Goal: Information Seeking & Learning: Check status

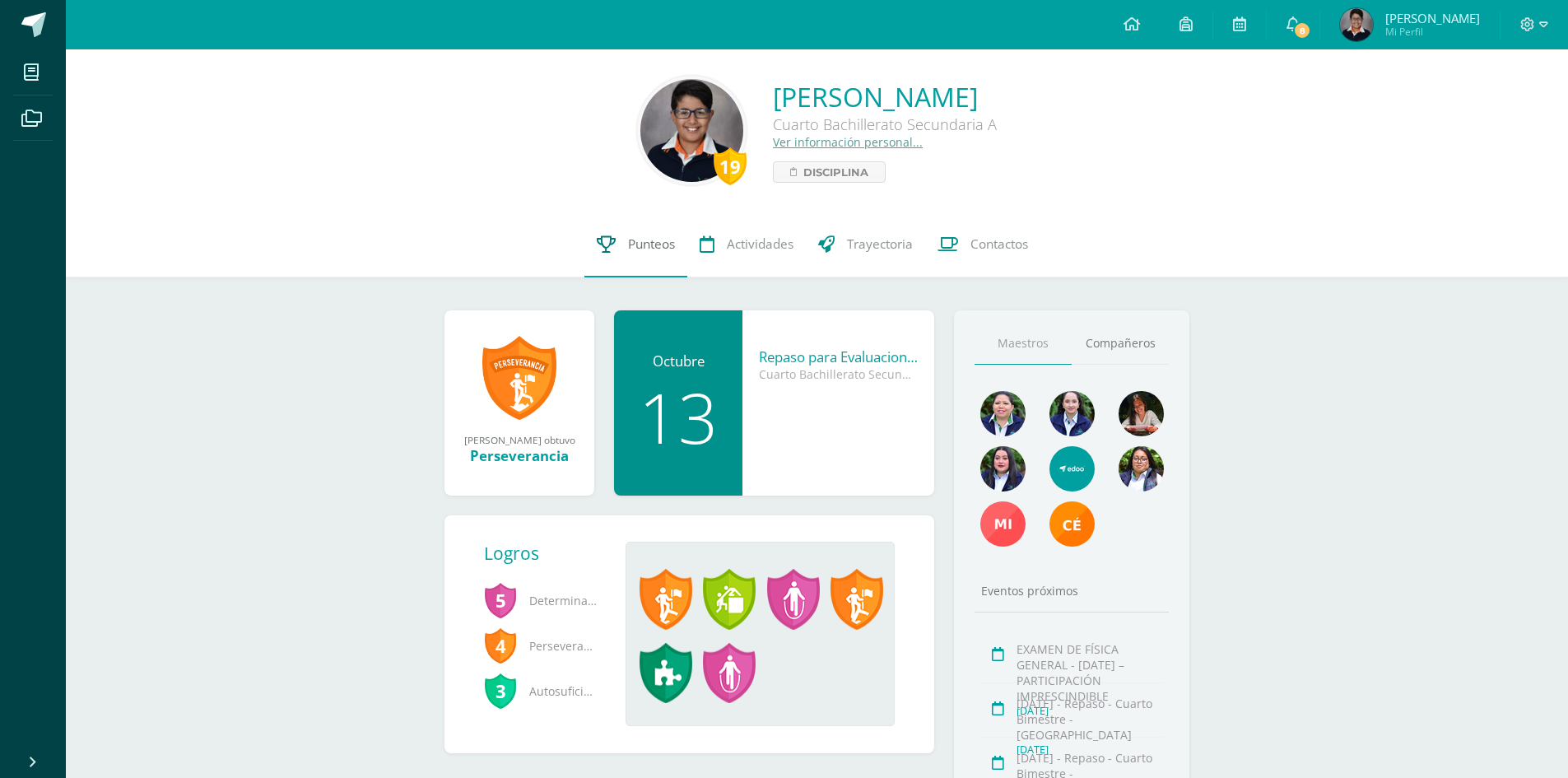
click at [601, 243] on icon at bounding box center [607, 244] width 19 height 17
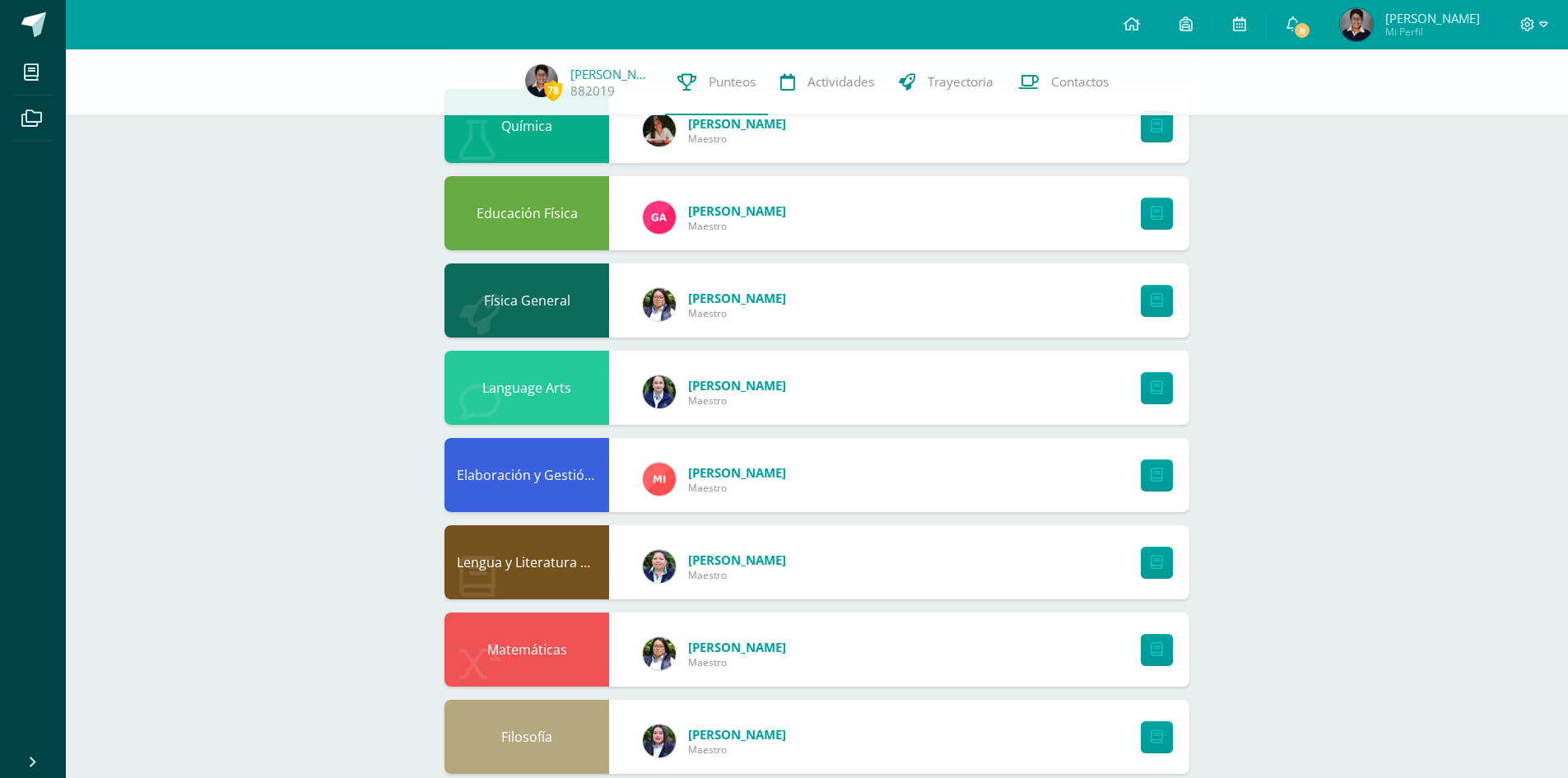
scroll to position [460, 0]
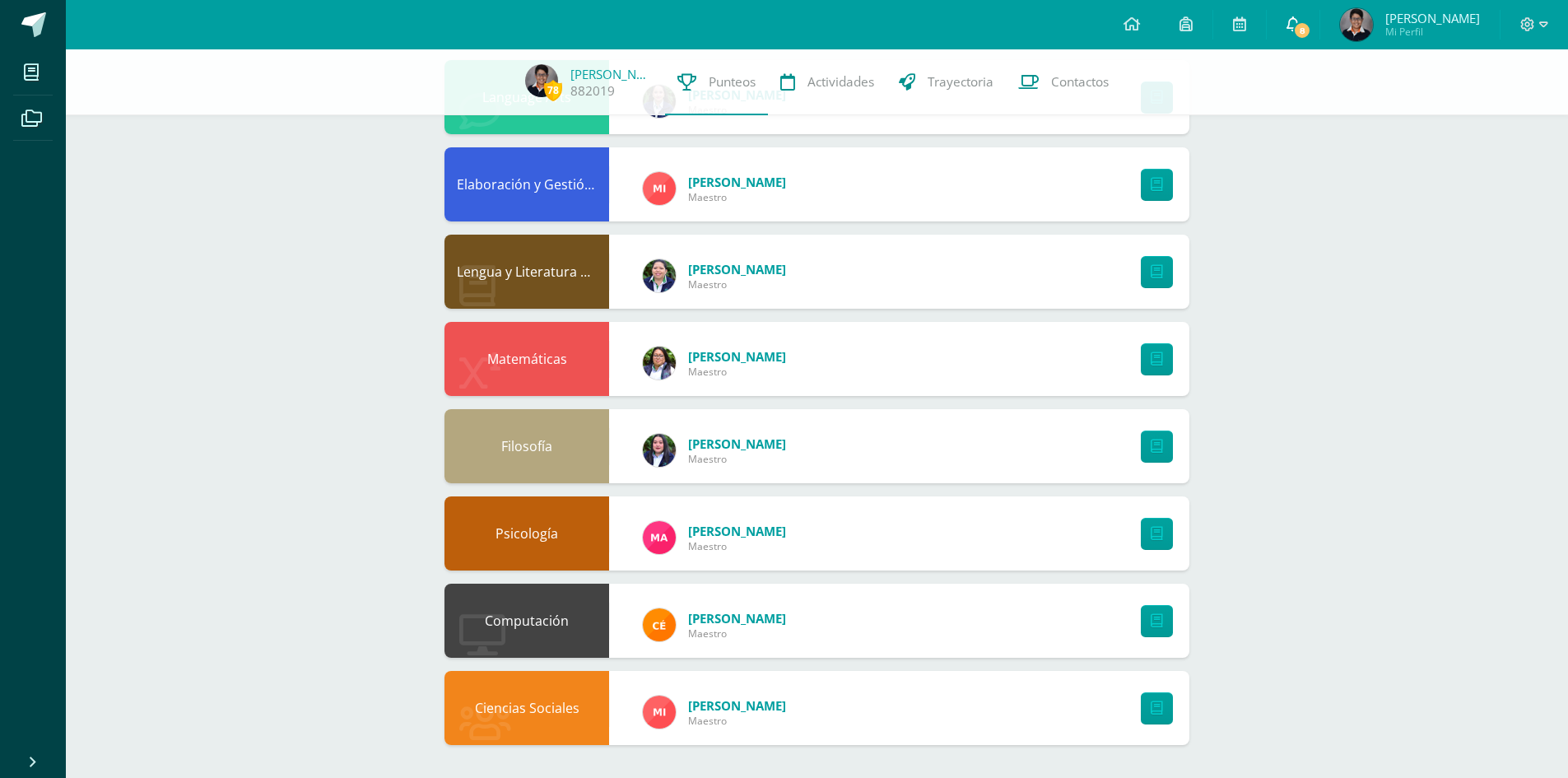
click at [1310, 34] on span "8" at bounding box center [1302, 30] width 18 height 18
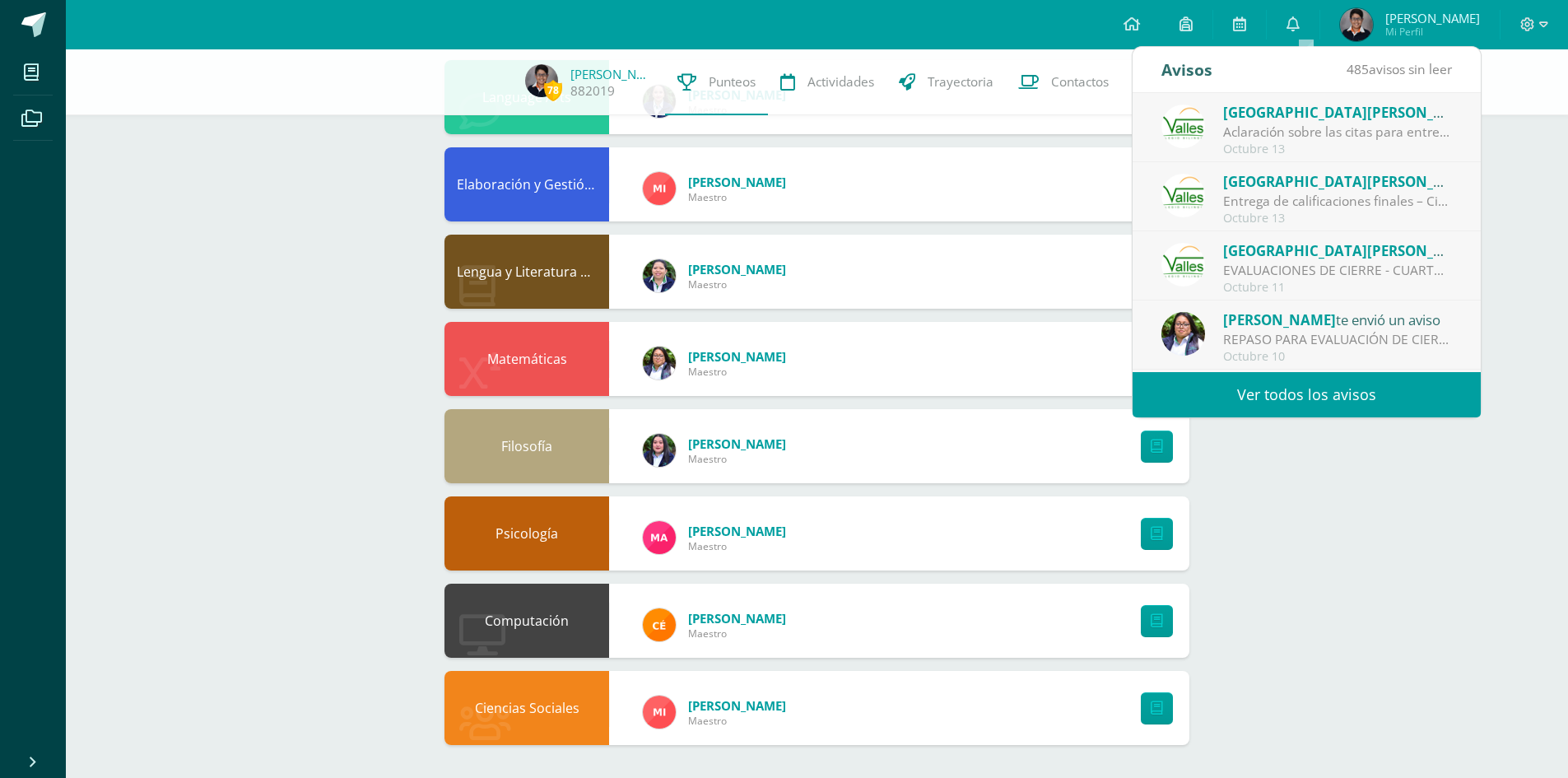
click at [1280, 133] on div "Aclaración sobre las citas para entrega de calificaciones: Estimados padres de …" at bounding box center [1337, 132] width 229 height 19
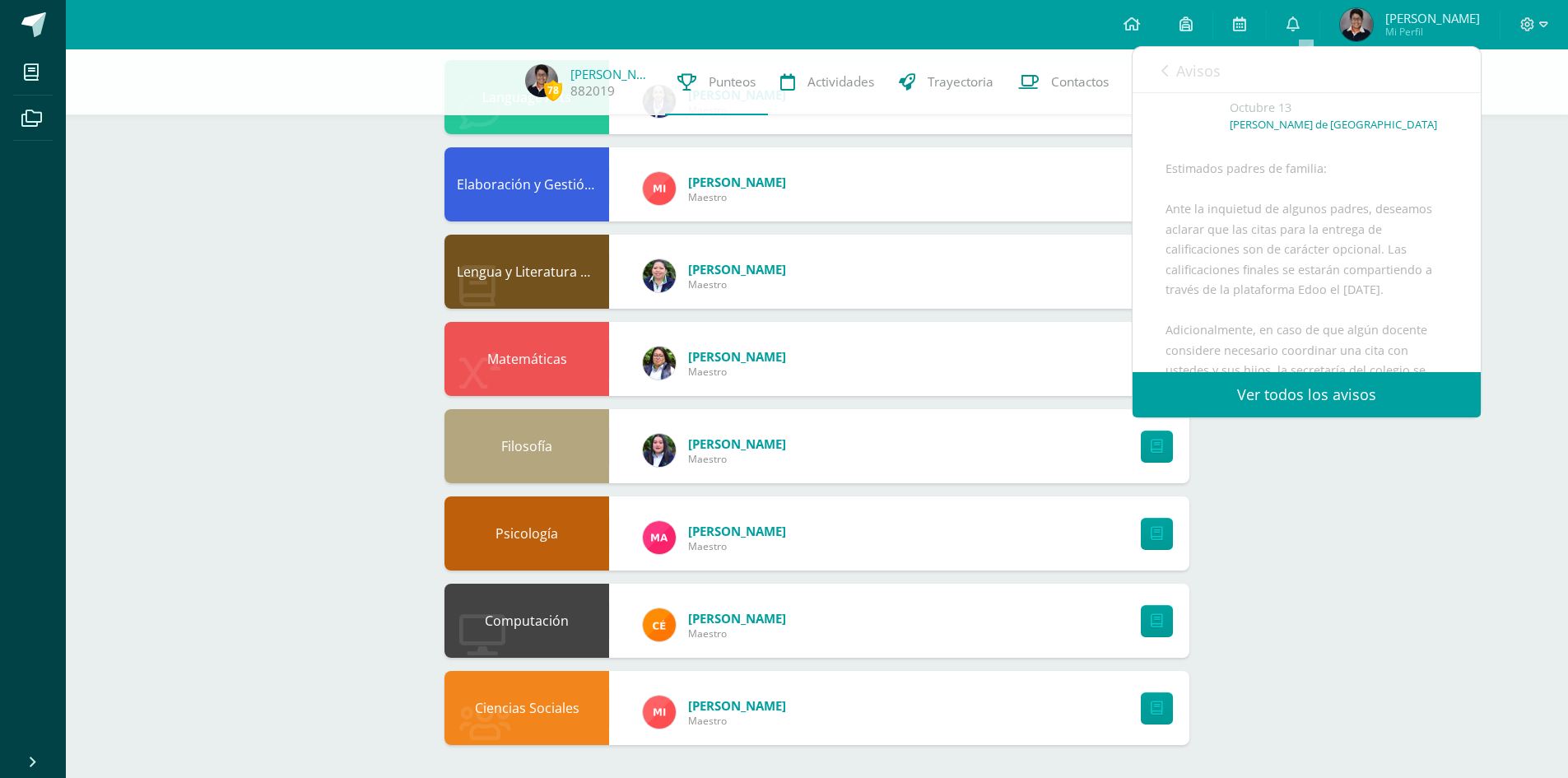
scroll to position [164, 0]
click at [1165, 75] on icon at bounding box center [1165, 70] width 7 height 13
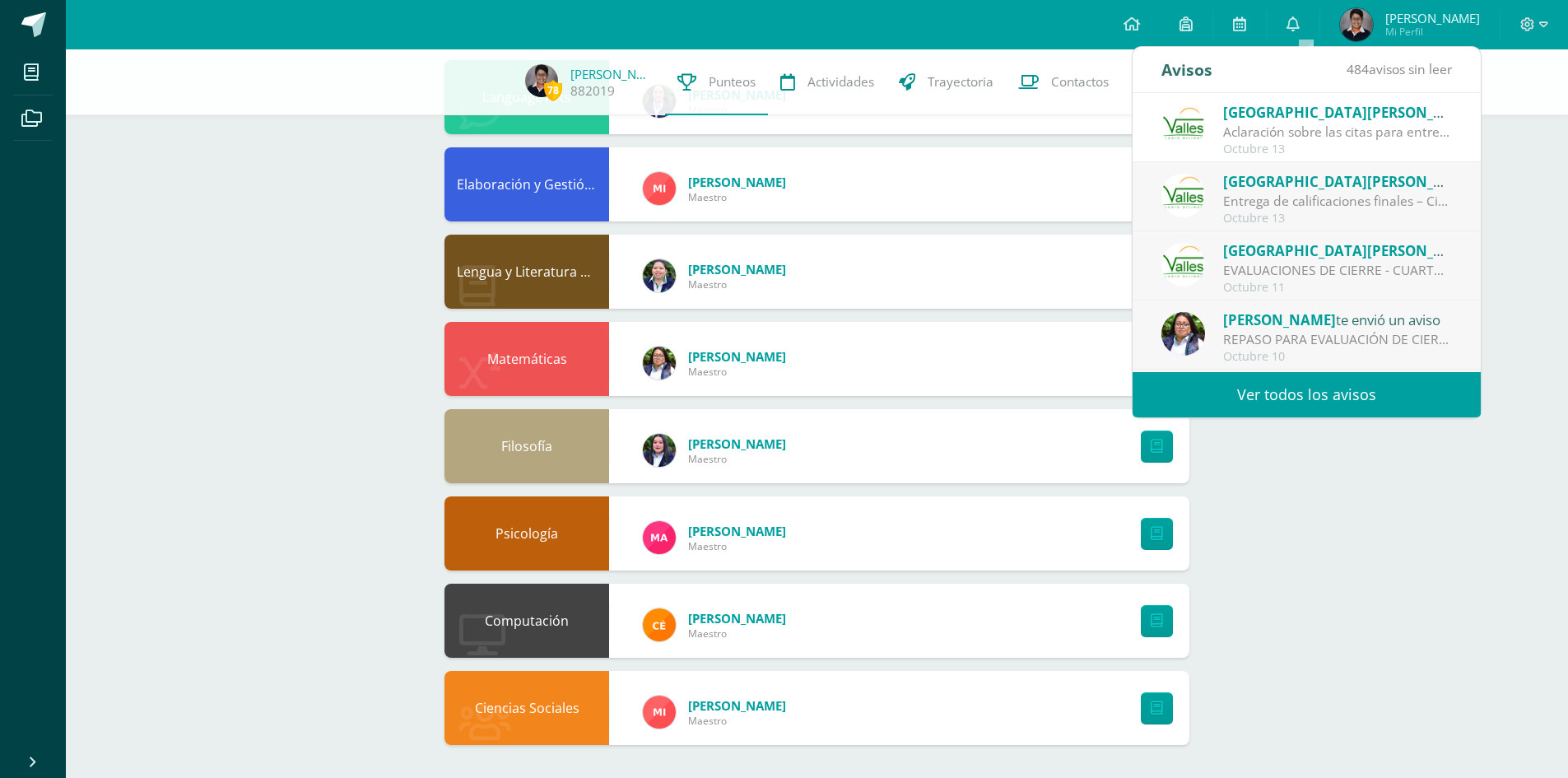
click at [1370, 188] on div "Colegio [PERSON_NAME] te envió un aviso" at bounding box center [1337, 181] width 229 height 22
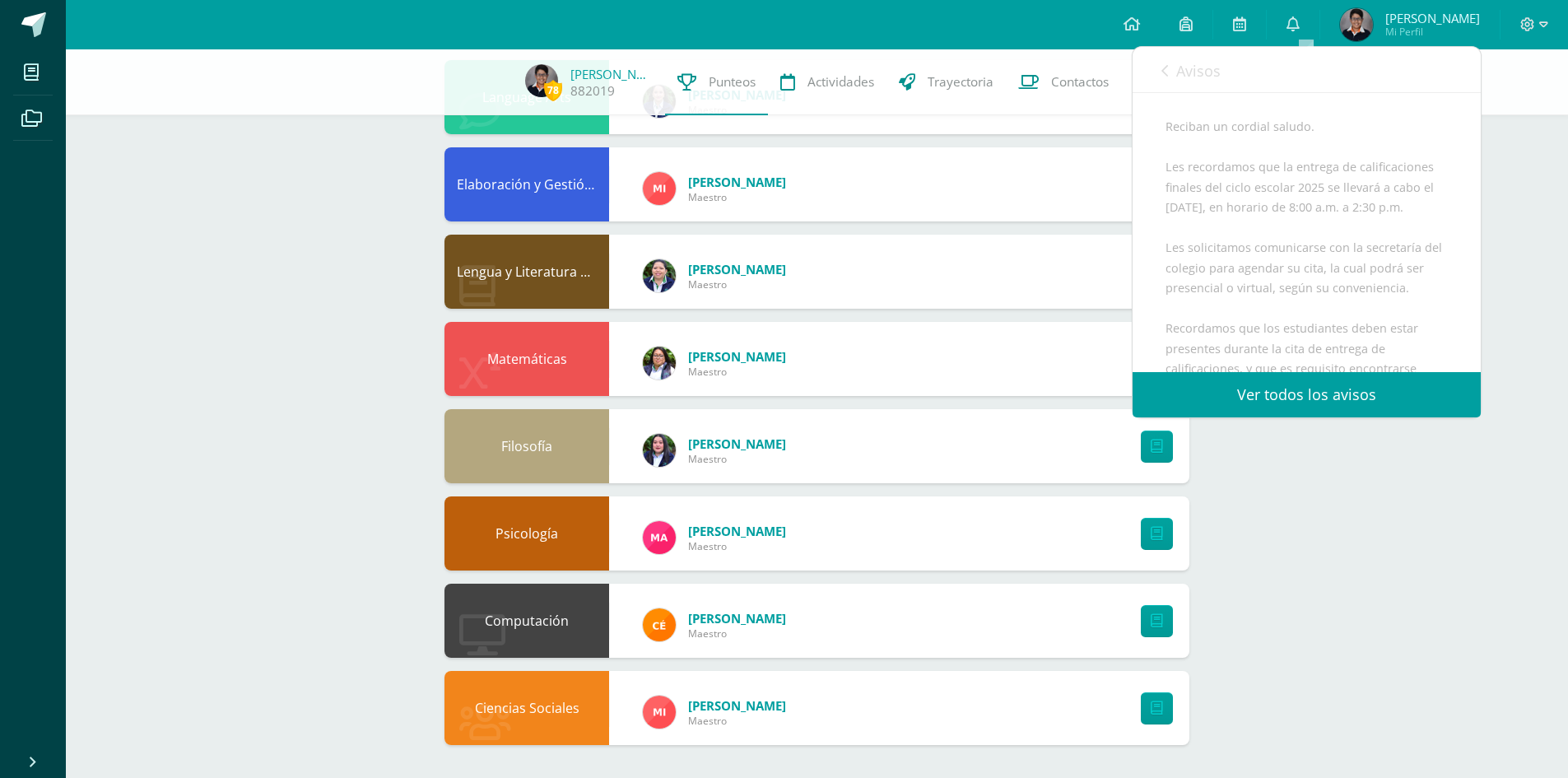
click at [1186, 70] on span "Avisos" at bounding box center [1198, 70] width 44 height 20
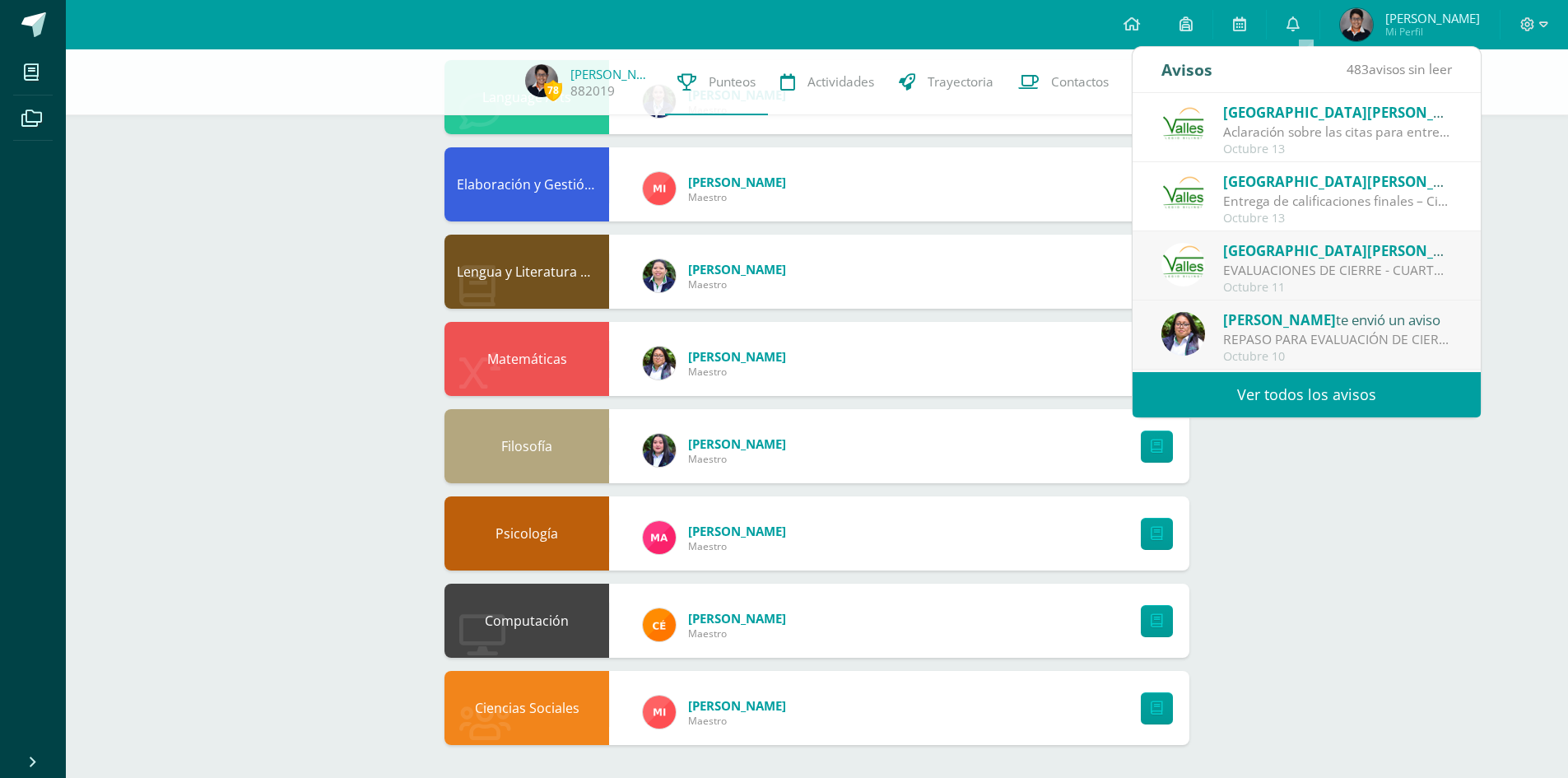
click at [1292, 251] on span "[GEOGRAPHIC_DATA][PERSON_NAME]" at bounding box center [1352, 251] width 257 height 19
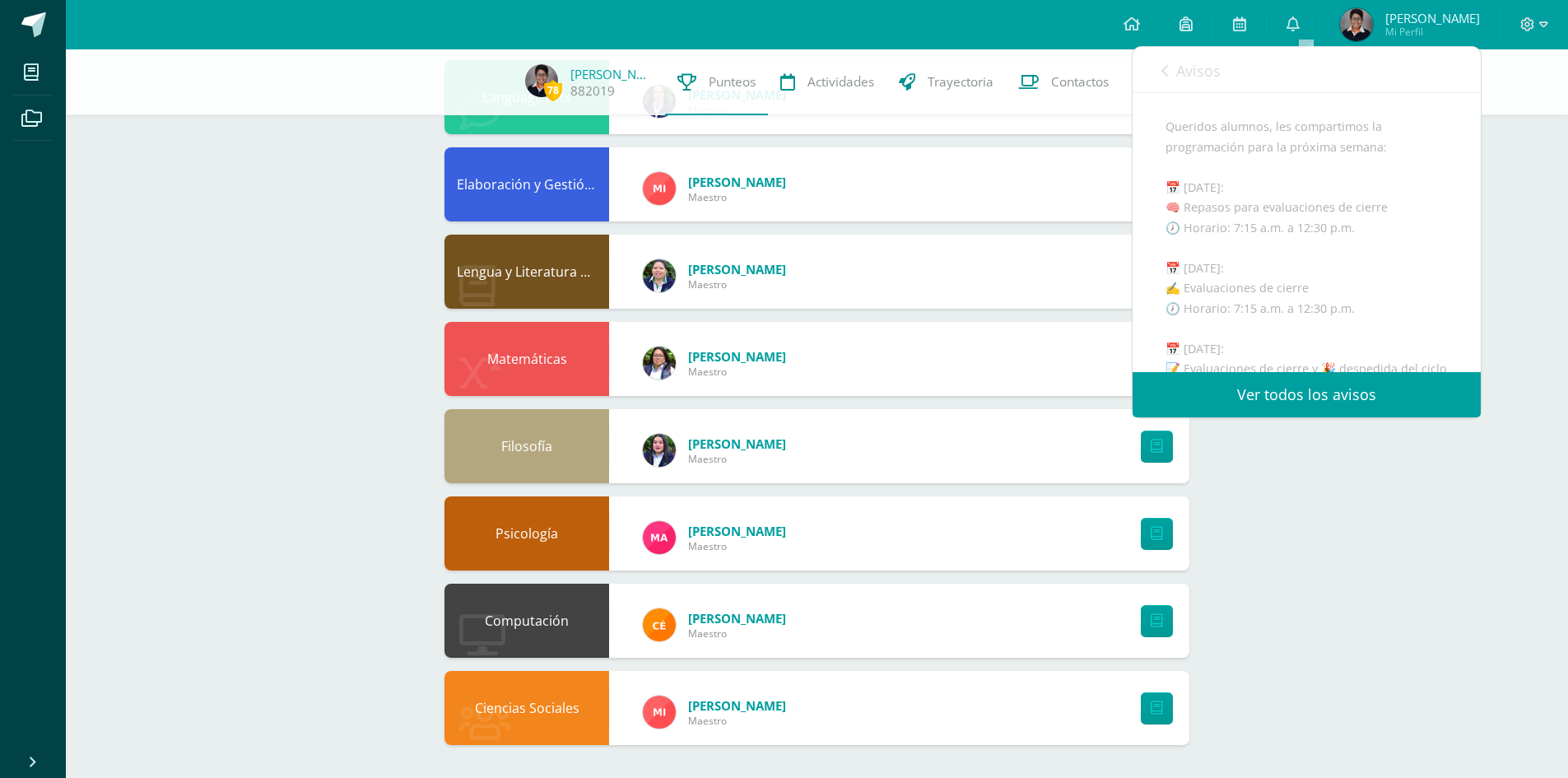
click at [1178, 70] on span "Avisos" at bounding box center [1198, 70] width 44 height 20
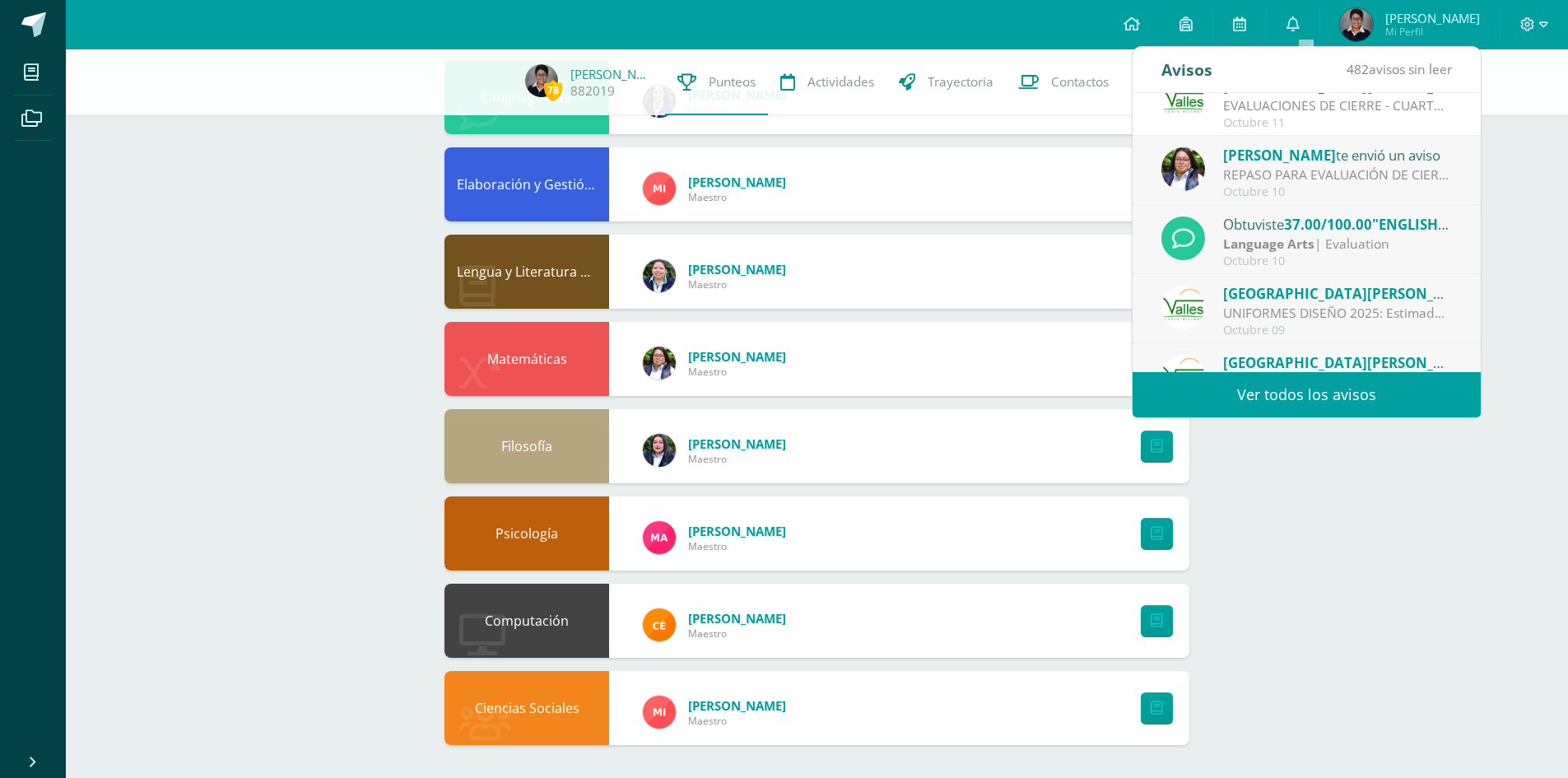
click at [1293, 233] on span "37.00/100.00" at bounding box center [1328, 224] width 88 height 19
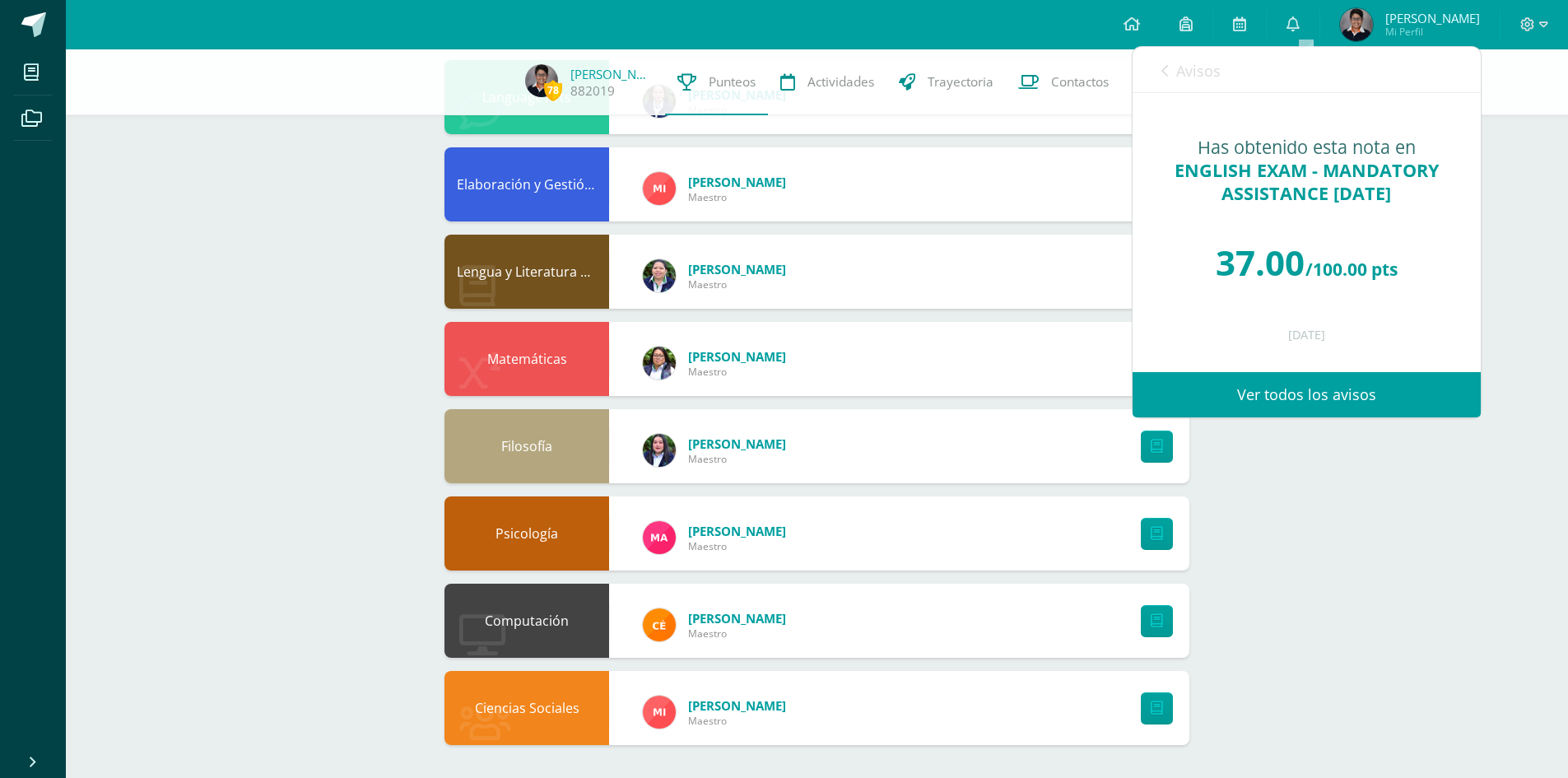
scroll to position [0, 0]
click at [1192, 87] on link "Avisos" at bounding box center [1191, 70] width 59 height 47
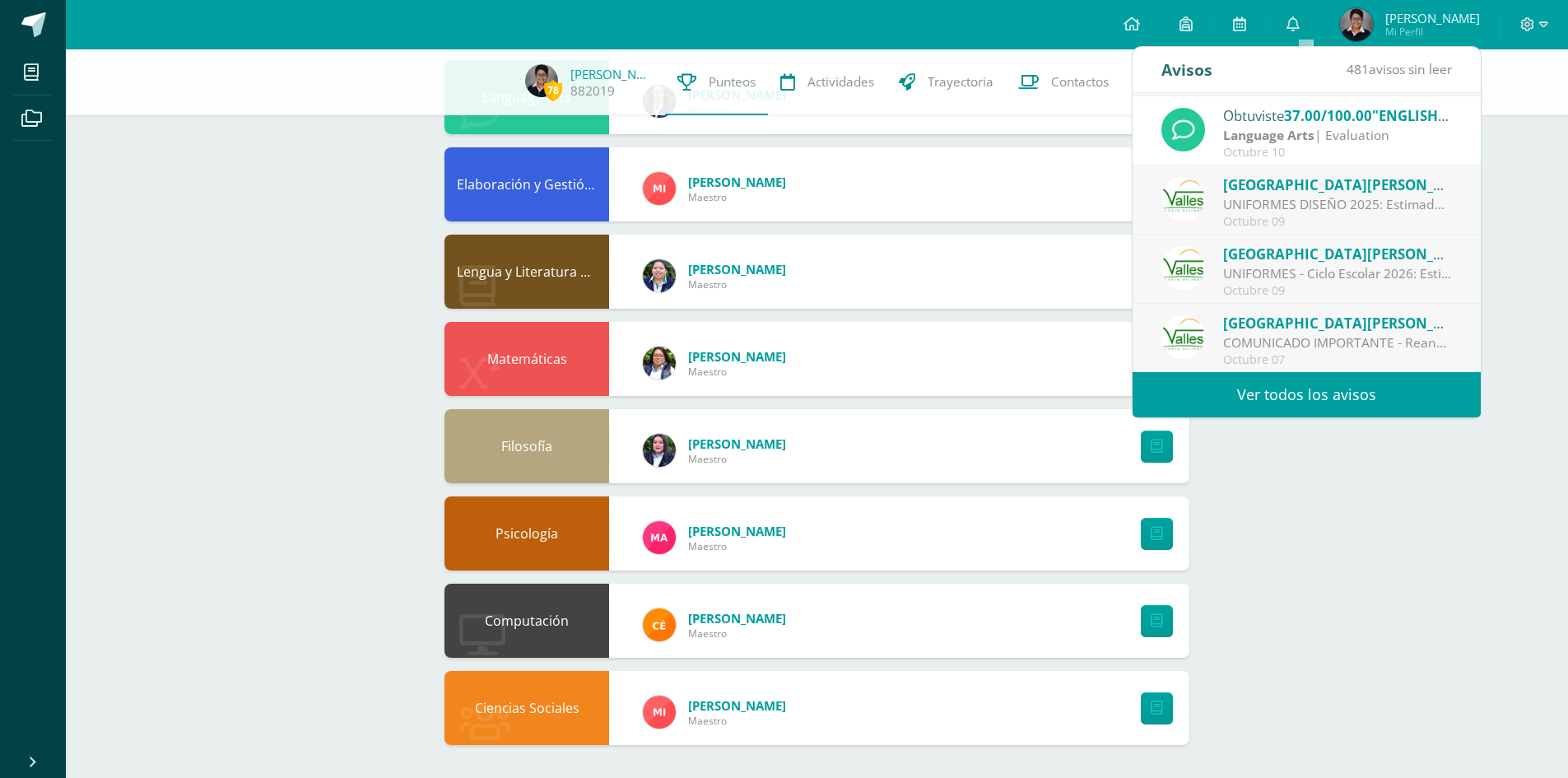
scroll to position [274, 0]
click at [1308, 469] on div "78 [PERSON_NAME] 882019 Punteos Actividades Trayectoria Contactos Pendiente Uni…" at bounding box center [817, 183] width 1503 height 1189
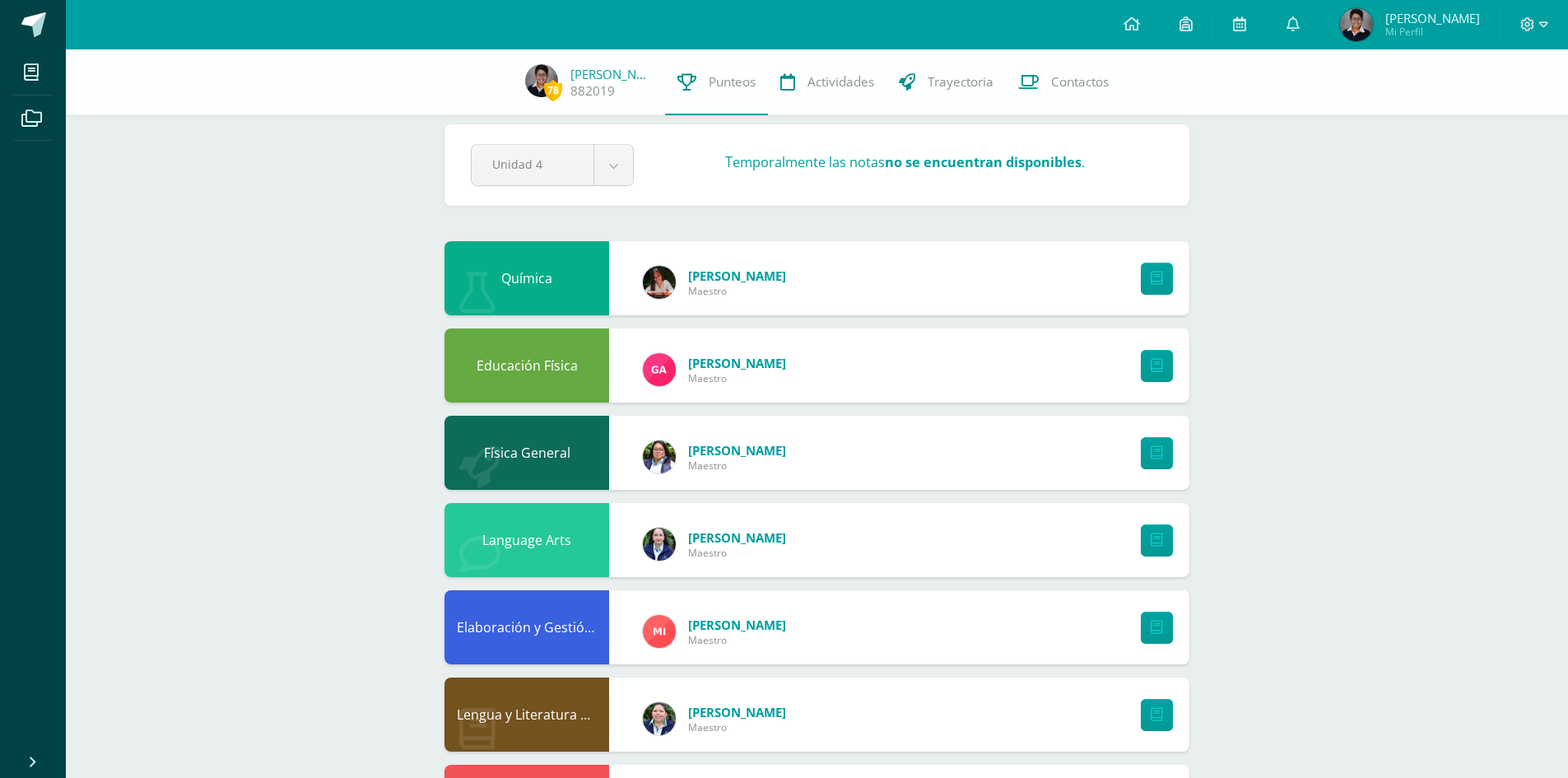
scroll to position [0, 0]
